Goal: Information Seeking & Learning: Learn about a topic

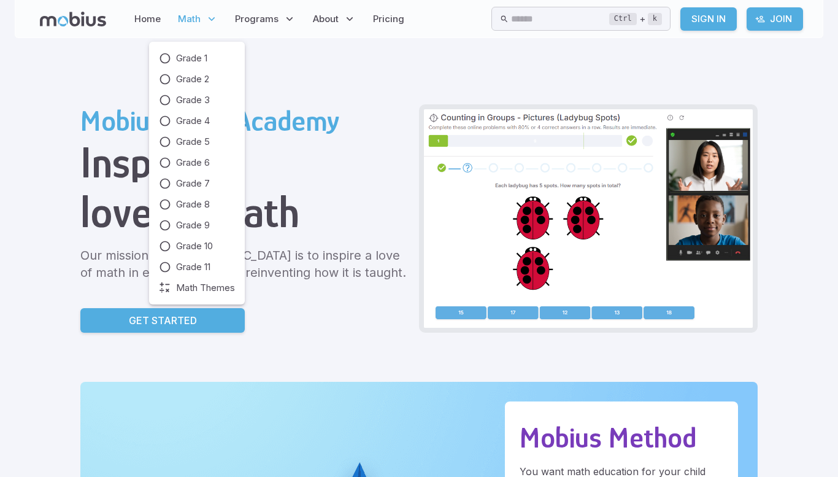
click at [190, 19] on span "Math" at bounding box center [189, 19] width 23 height 14
click at [206, 115] on span "Grade 4" at bounding box center [193, 121] width 34 height 14
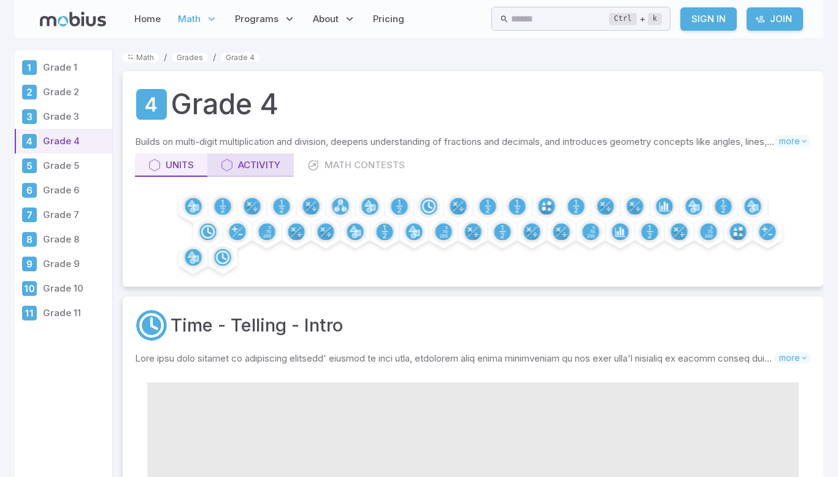
click at [250, 163] on div "Activity" at bounding box center [251, 165] width 60 height 14
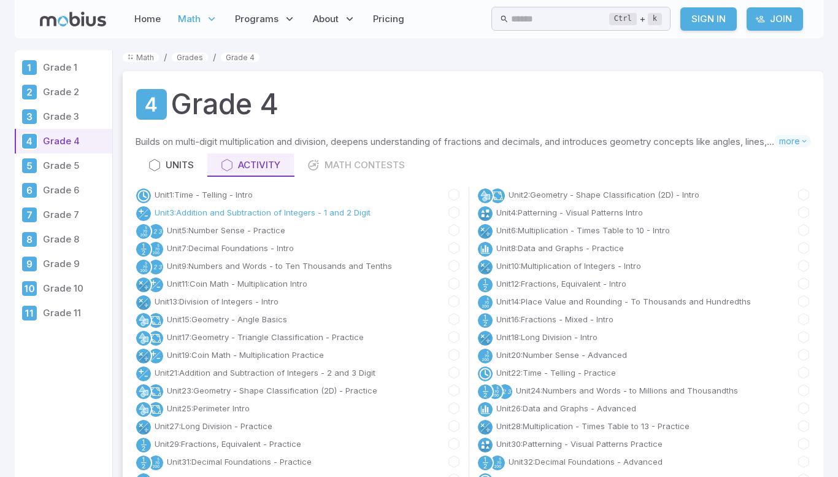
click at [280, 214] on link "Unit 3 : Addition and Subtraction of Integers - 1 and 2 Digit" at bounding box center [263, 212] width 216 height 12
